Goal: Transaction & Acquisition: Purchase product/service

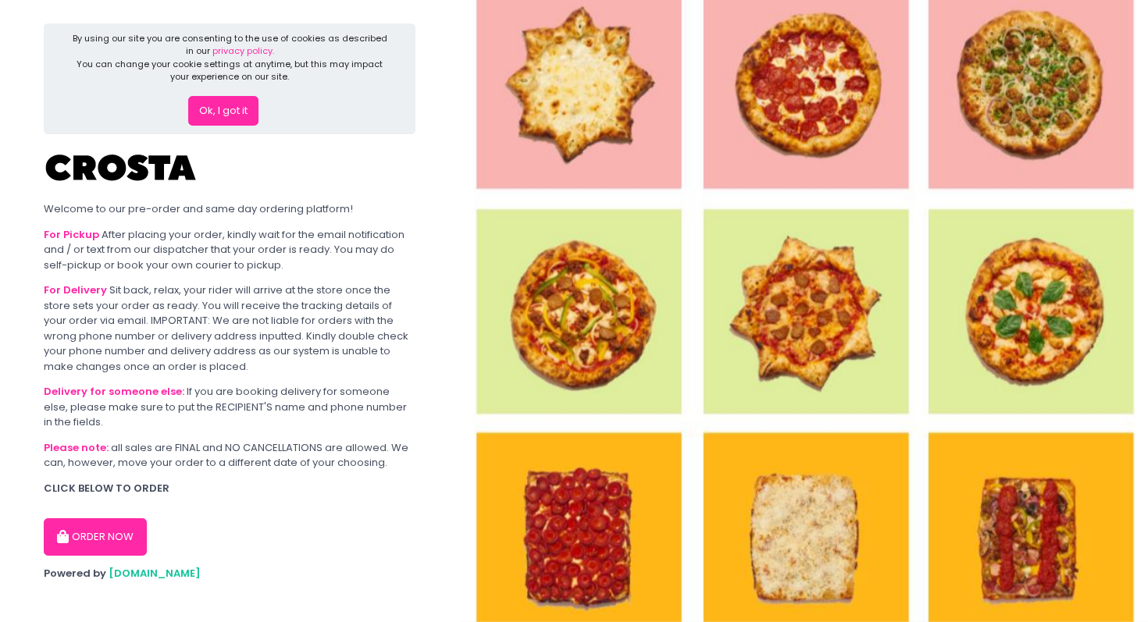
click at [125, 536] on button "ORDER NOW" at bounding box center [95, 536] width 103 height 37
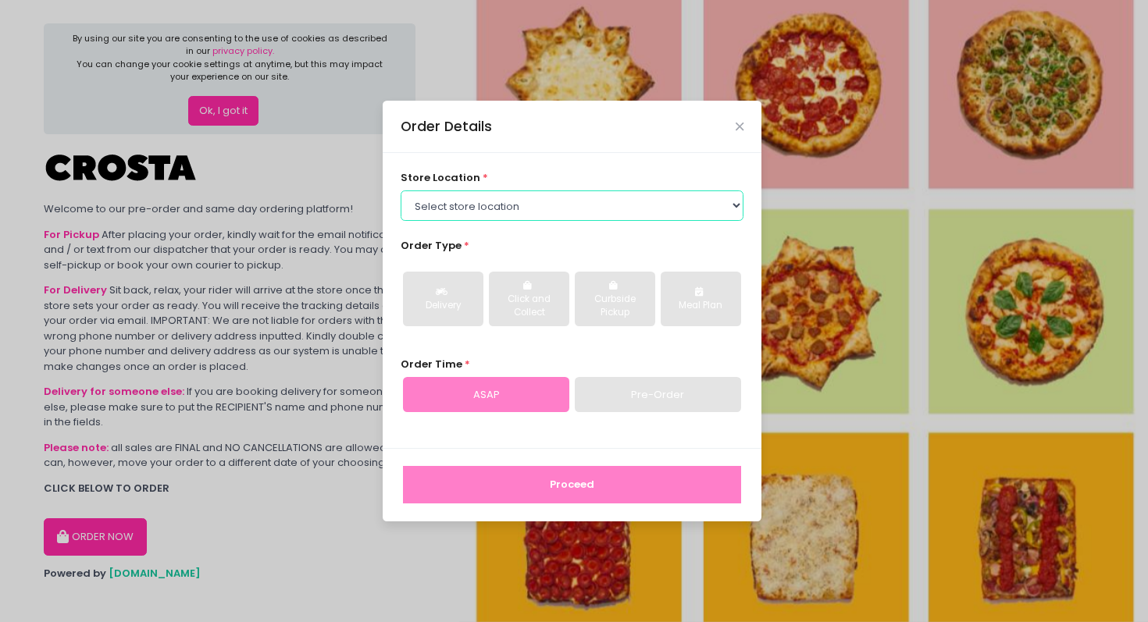
click at [632, 213] on select "Select store location [PERSON_NAME] Pizza - [PERSON_NAME] Pizza - [GEOGRAPHIC_D…" at bounding box center [573, 206] width 344 height 30
select select "65090bae48156caed44a5eb4"
click at [401, 191] on select "Select store location [PERSON_NAME] Pizza - [PERSON_NAME] Pizza - [GEOGRAPHIC_D…" at bounding box center [573, 206] width 344 height 30
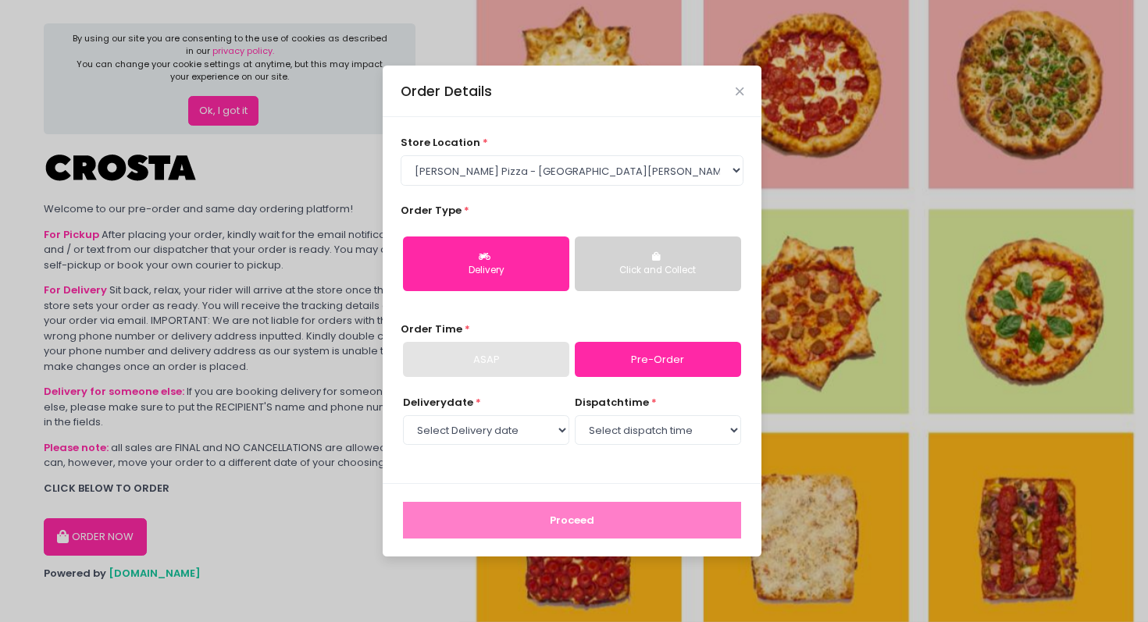
drag, startPoint x: 668, startPoint y: 267, endPoint x: 601, endPoint y: 340, distance: 99.5
click at [600, 341] on div "store location * Select store location [PERSON_NAME] Pizza - [PERSON_NAME] Pizz…" at bounding box center [572, 300] width 379 height 366
click at [528, 429] on select "Select Delivery date [DATE] [DATE] [DATE] [DATE] [DATE] [DATE]" at bounding box center [486, 430] width 166 height 30
select select "[DATE]"
click at [403, 415] on select "Select Delivery date [DATE] [DATE] [DATE] [DATE] [DATE] [DATE]" at bounding box center [486, 430] width 166 height 30
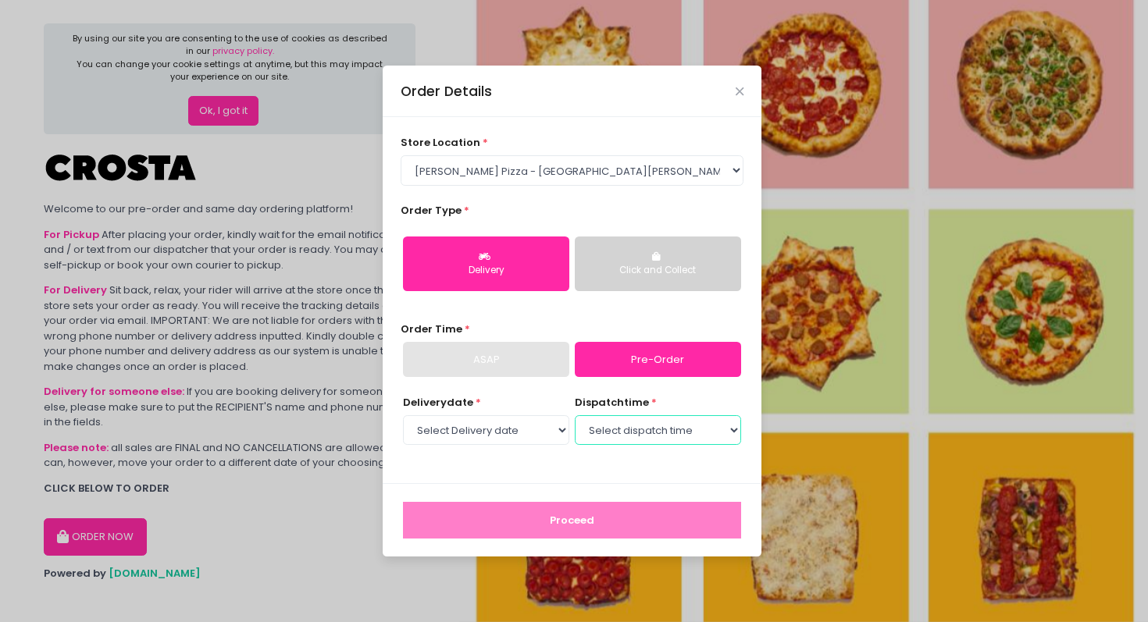
click at [620, 434] on select "Select dispatch time 12:00 PM - 12:30 PM 12:30 PM - 01:00 PM 01:00 PM - 01:30 P…" at bounding box center [658, 430] width 166 height 30
select select "12:00"
click at [575, 415] on select "Select dispatch time 12:00 PM - 12:30 PM 12:30 PM - 01:00 PM 01:00 PM - 01:30 P…" at bounding box center [658, 430] width 166 height 30
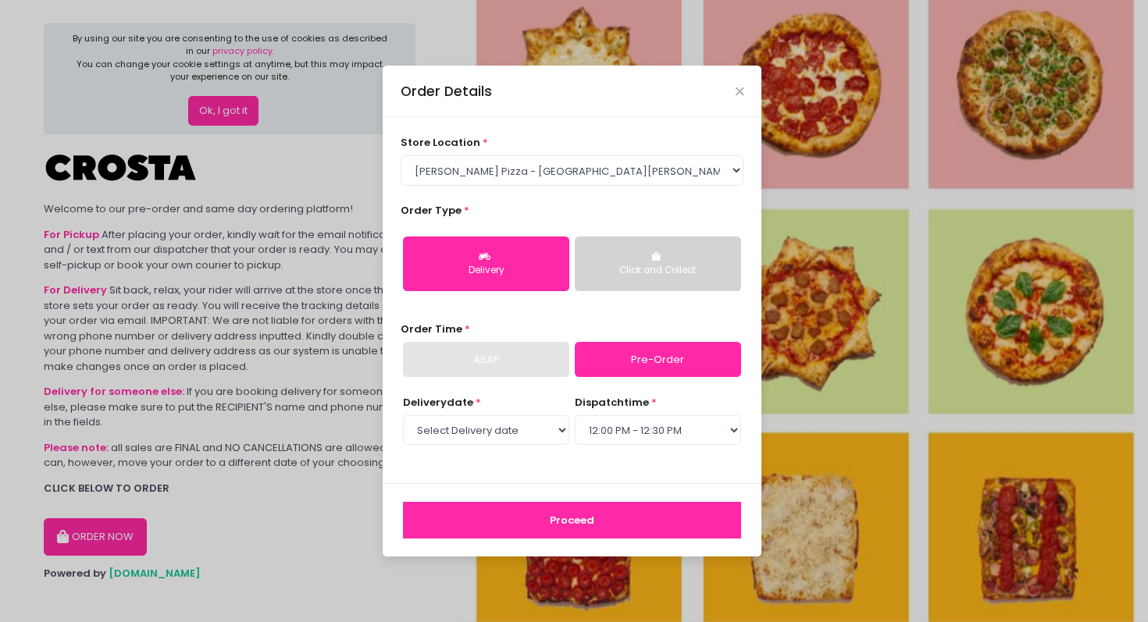
click at [578, 521] on button "Proceed" at bounding box center [572, 520] width 338 height 37
